Goal: Navigation & Orientation: Locate item on page

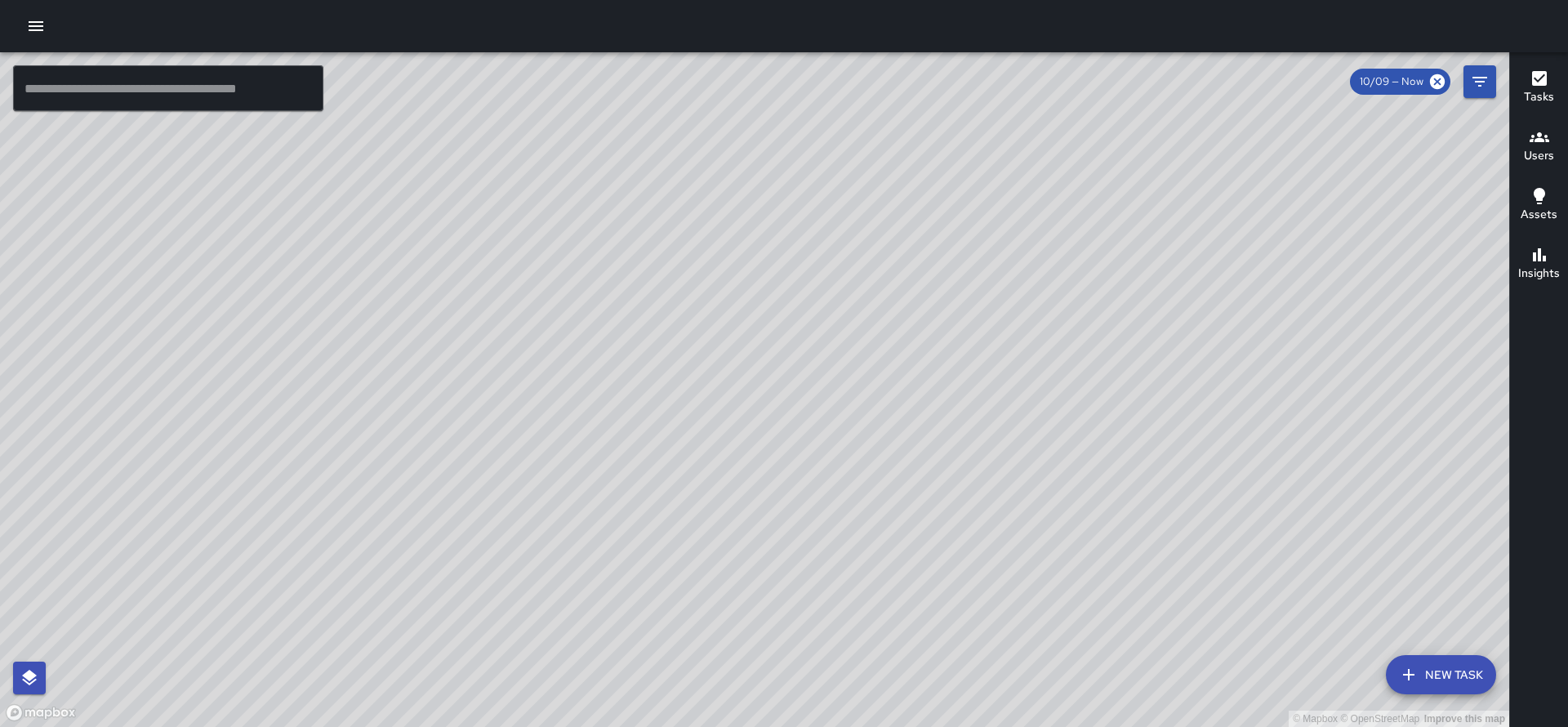
drag, startPoint x: 833, startPoint y: 619, endPoint x: 823, endPoint y: 532, distance: 87.6
click at [823, 532] on div "© Mapbox © OpenStreetMap Improve this map" at bounding box center [754, 389] width 1508 height 674
drag, startPoint x: 926, startPoint y: 561, endPoint x: 917, endPoint y: 489, distance: 72.6
click at [917, 489] on div "© Mapbox © OpenStreetMap Improve this map" at bounding box center [754, 389] width 1508 height 674
drag, startPoint x: 915, startPoint y: 501, endPoint x: 954, endPoint y: 576, distance: 84.5
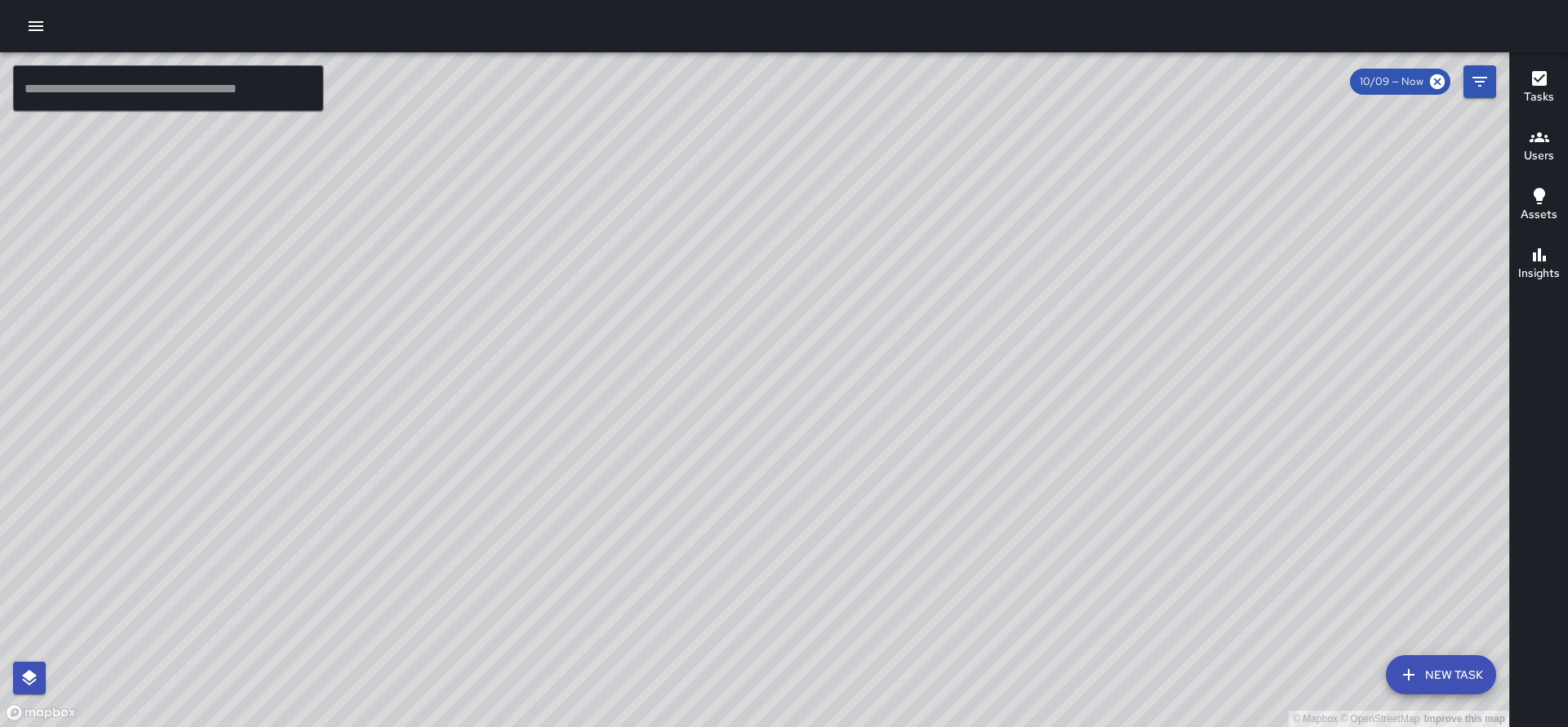
click at [953, 578] on div "© Mapbox © OpenStreetMap Improve this map" at bounding box center [754, 389] width 1508 height 674
drag, startPoint x: 839, startPoint y: 396, endPoint x: 908, endPoint y: 728, distance: 339.1
click at [908, 726] on html "© Mapbox © OpenStreetMap Improve this map ​ New Task 10/09 — Now Map Layers Tas…" at bounding box center [784, 363] width 1568 height 727
drag, startPoint x: 823, startPoint y: 495, endPoint x: 851, endPoint y: 627, distance: 134.9
click at [852, 628] on div "© Mapbox © OpenStreetMap Improve this map" at bounding box center [754, 389] width 1508 height 674
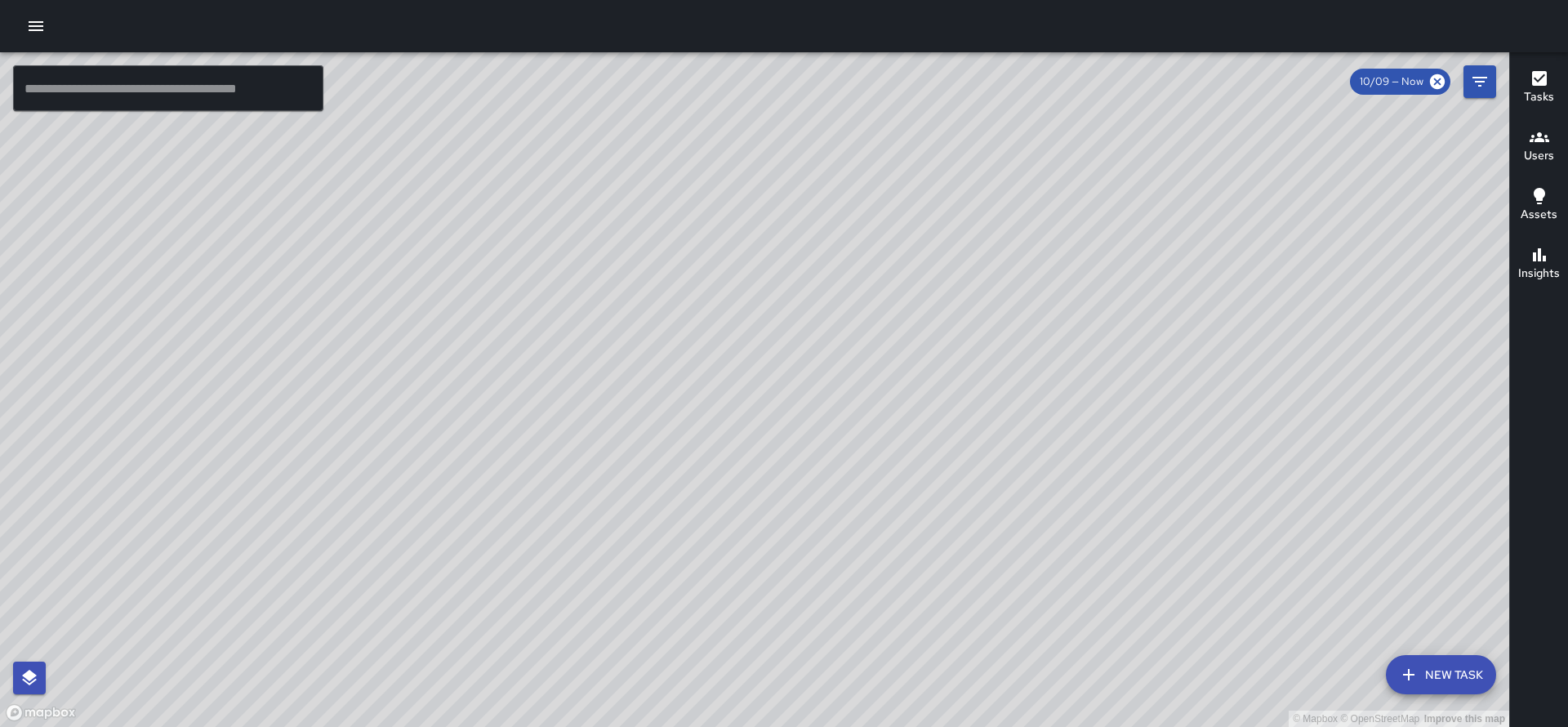
drag, startPoint x: 861, startPoint y: 587, endPoint x: 960, endPoint y: 795, distance: 230.4
click at [960, 726] on html "© Mapbox © OpenStreetMap Improve this map ​ New Task 10/09 — Now Map Layers Tas…" at bounding box center [784, 363] width 1568 height 727
drag, startPoint x: 1183, startPoint y: 586, endPoint x: 1057, endPoint y: 365, distance: 254.4
click at [1057, 365] on div "© Mapbox © OpenStreetMap Improve this map" at bounding box center [754, 389] width 1508 height 674
drag, startPoint x: 916, startPoint y: 345, endPoint x: 876, endPoint y: 456, distance: 118.0
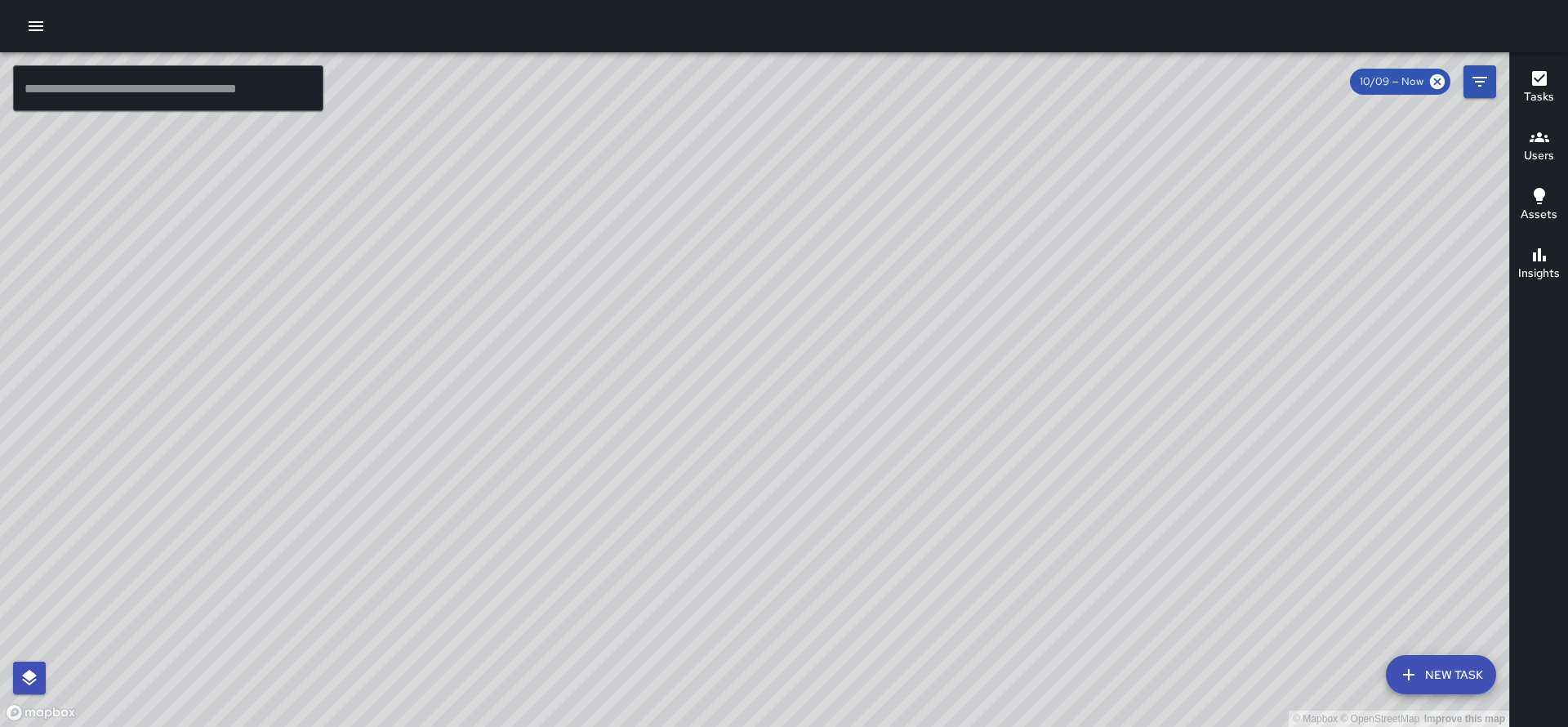
click at [876, 456] on div "© Mapbox © OpenStreetMap Improve this map" at bounding box center [754, 389] width 1508 height 674
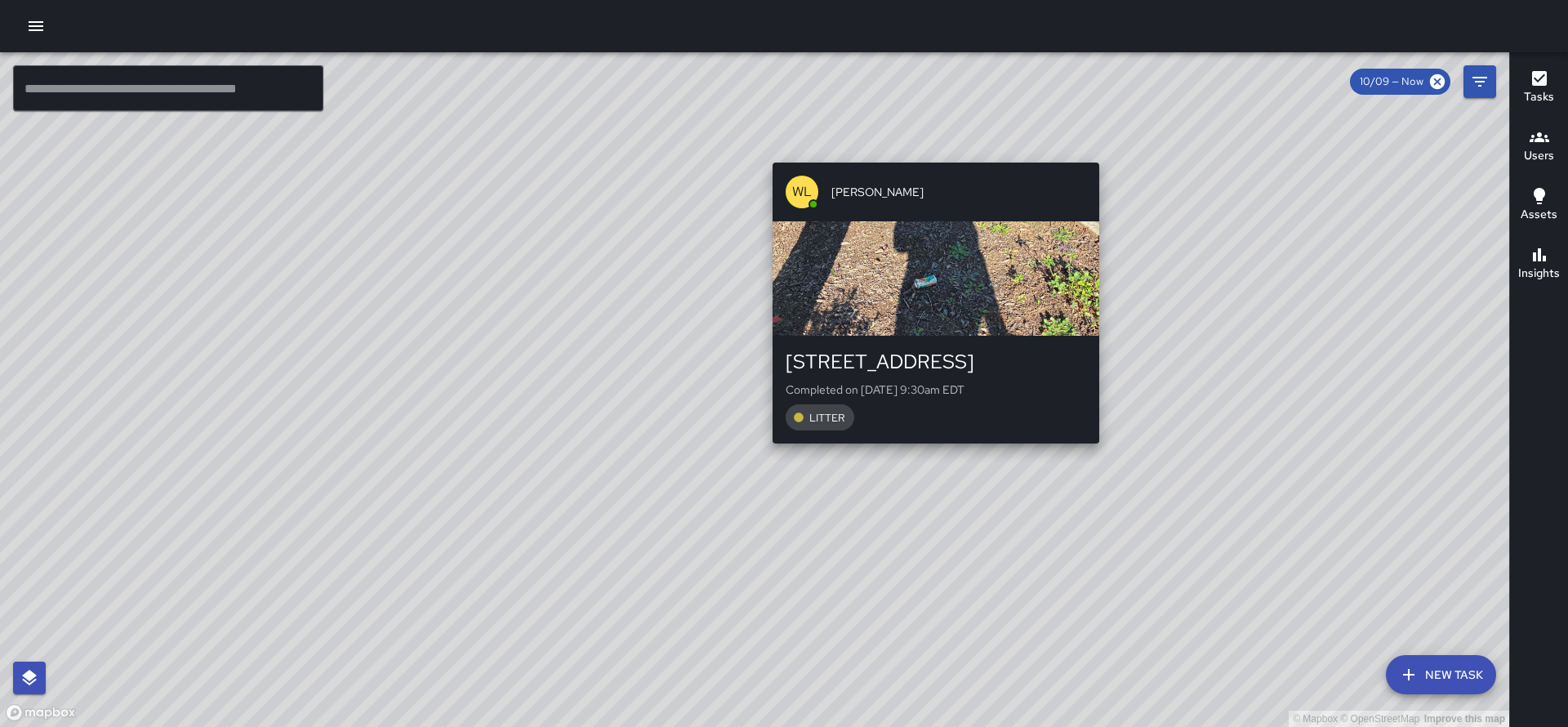
drag, startPoint x: 944, startPoint y: 506, endPoint x: 927, endPoint y: 453, distance: 55.7
click at [927, 453] on div "© Mapbox © OpenStreetMap Improve this map [PERSON_NAME] [STREET_ADDRESS] Comple…" at bounding box center [754, 389] width 1508 height 674
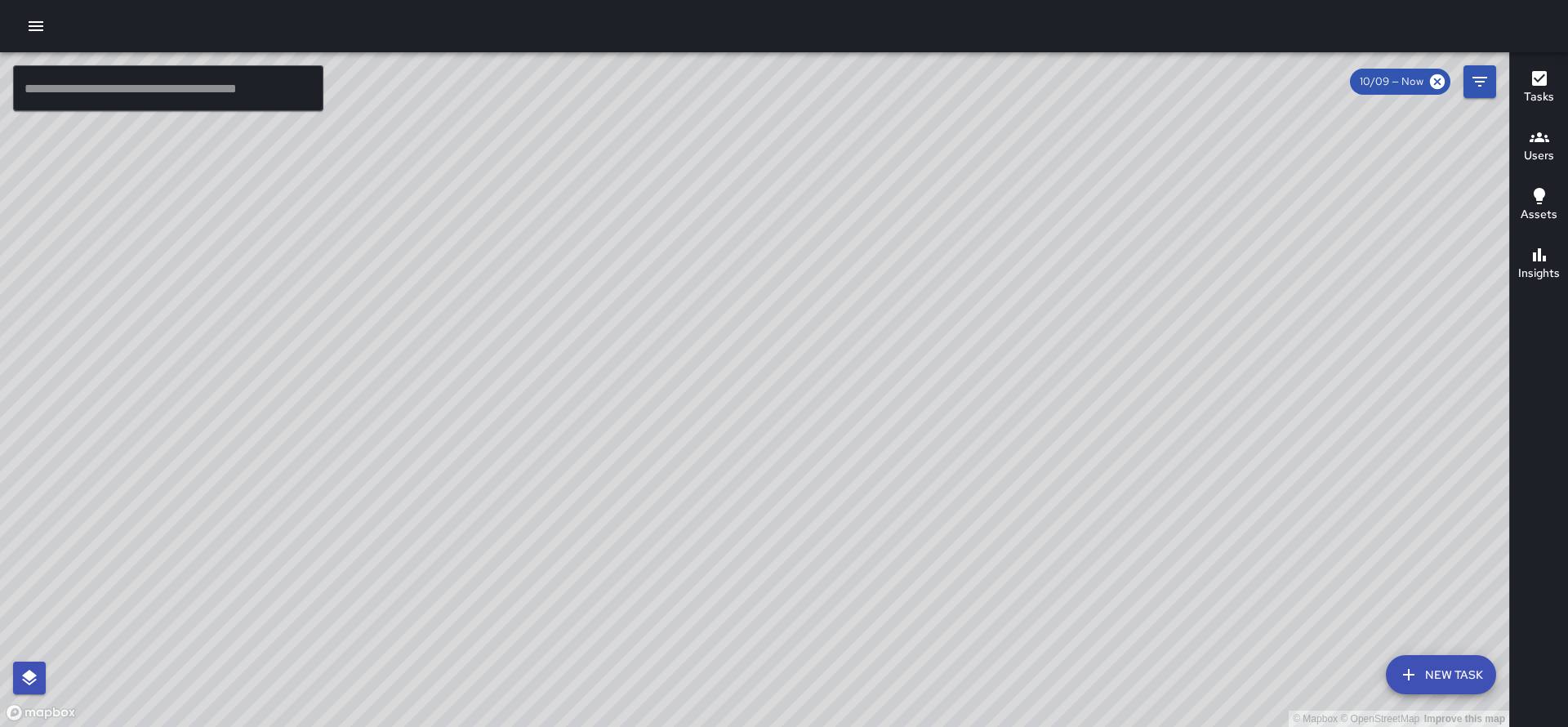
drag, startPoint x: 958, startPoint y: 479, endPoint x: 967, endPoint y: 517, distance: 39.1
click at [967, 517] on div "© Mapbox © OpenStreetMap Improve this map" at bounding box center [754, 389] width 1508 height 674
drag, startPoint x: 927, startPoint y: 398, endPoint x: 1001, endPoint y: 552, distance: 170.9
click at [1001, 552] on div "© Mapbox © OpenStreetMap Improve this map" at bounding box center [754, 389] width 1508 height 674
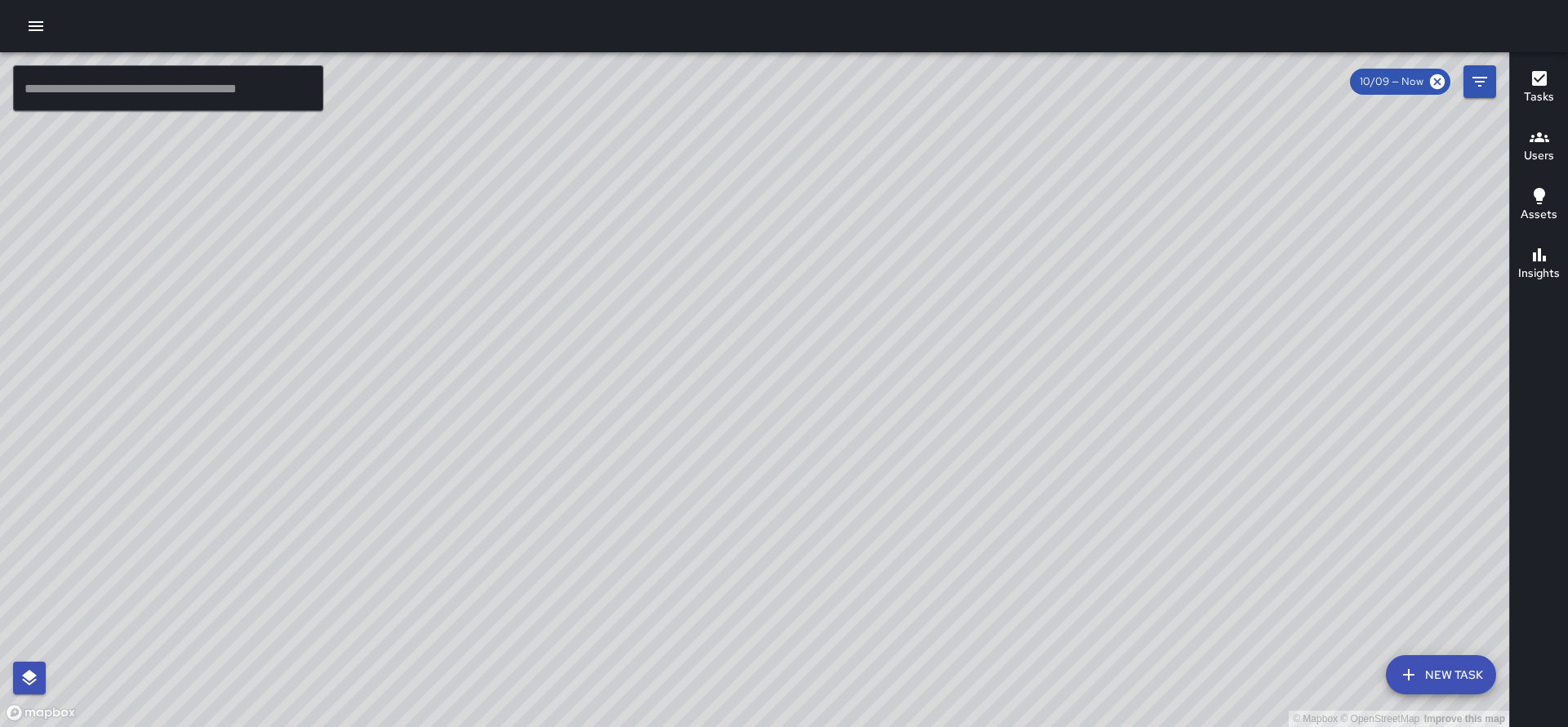
click at [1001, 553] on div "© Mapbox © OpenStreetMap Improve this map" at bounding box center [754, 389] width 1508 height 674
